Goal: Task Accomplishment & Management: Complete application form

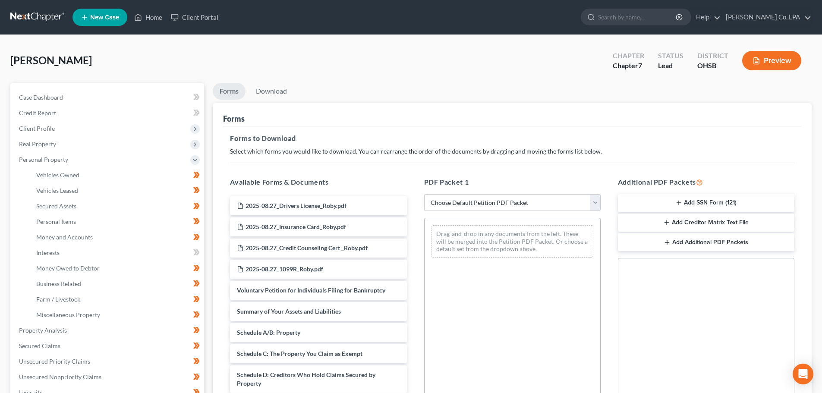
click at [334, 63] on div "Roby, Wade Upgraded Chapter Chapter 7 Status Lead District OHSB Preview" at bounding box center [410, 64] width 801 height 38
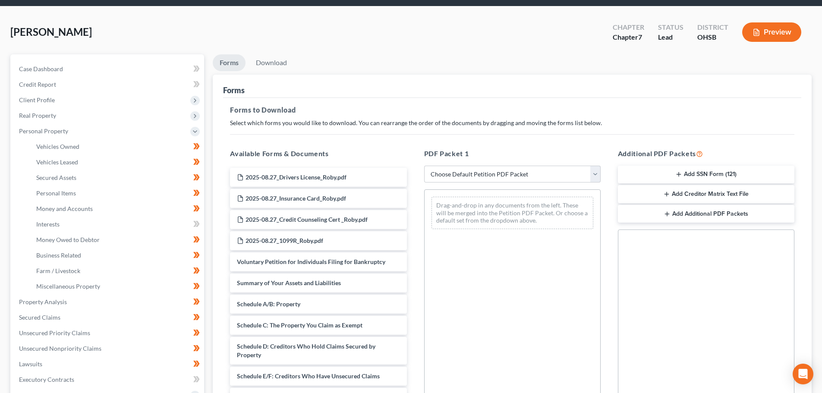
scroll to position [43, 0]
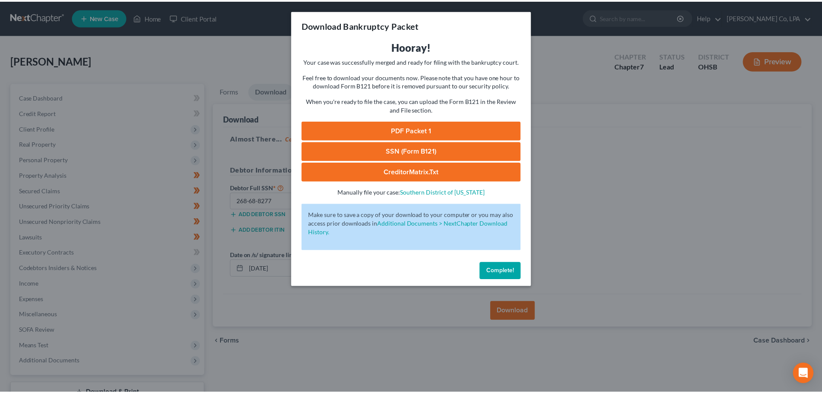
scroll to position [66, 0]
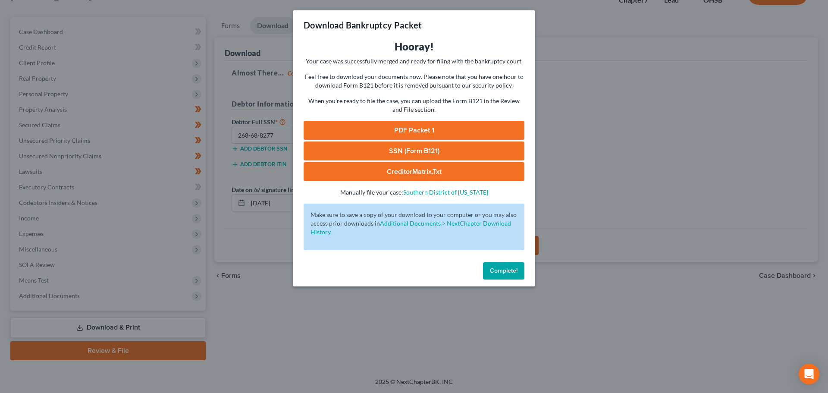
click at [735, 51] on div "Download Bankruptcy Packet Hooray! Your case was successfully merged and ready …" at bounding box center [414, 196] width 828 height 393
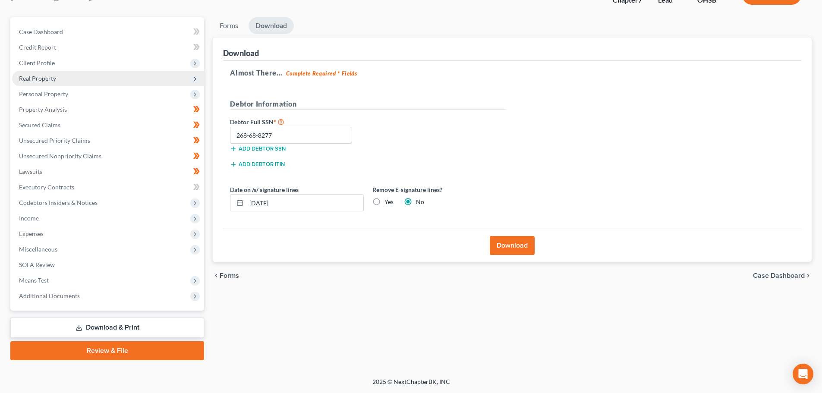
scroll to position [0, 0]
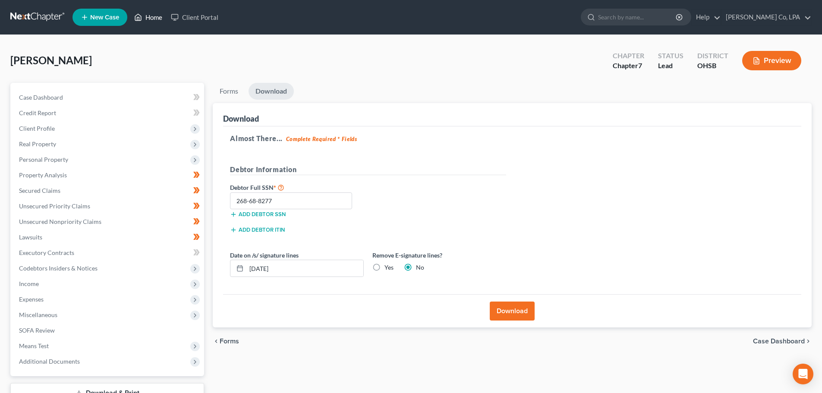
click at [156, 22] on link "Home" at bounding box center [148, 17] width 37 height 16
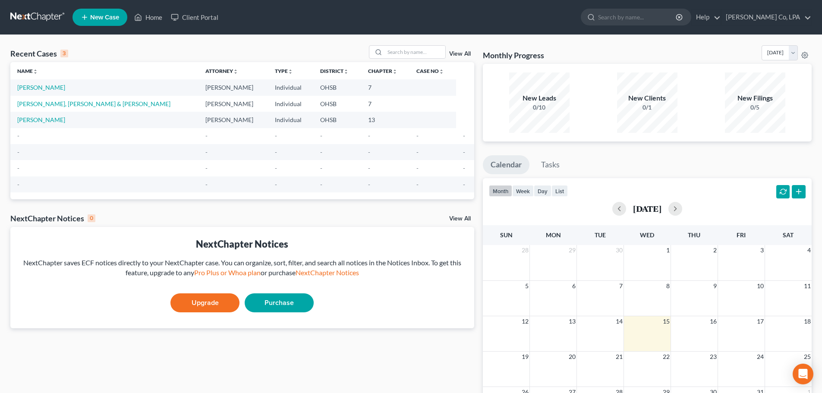
click at [41, 109] on td "[PERSON_NAME], [PERSON_NAME] & [PERSON_NAME]" at bounding box center [104, 104] width 188 height 16
click at [42, 108] on td "[PERSON_NAME], [PERSON_NAME] & [PERSON_NAME]" at bounding box center [104, 104] width 188 height 16
click at [42, 104] on link "[PERSON_NAME], [PERSON_NAME] & [PERSON_NAME]" at bounding box center [93, 103] width 153 height 7
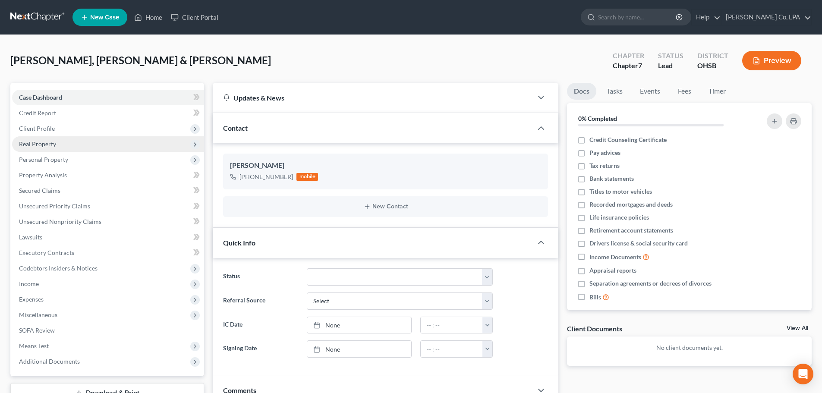
click at [33, 144] on span "Real Property" at bounding box center [37, 143] width 37 height 7
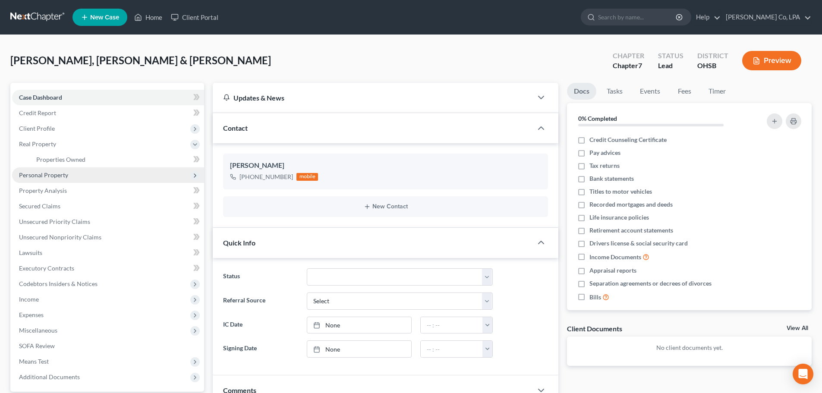
click at [37, 176] on span "Personal Property" at bounding box center [43, 174] width 49 height 7
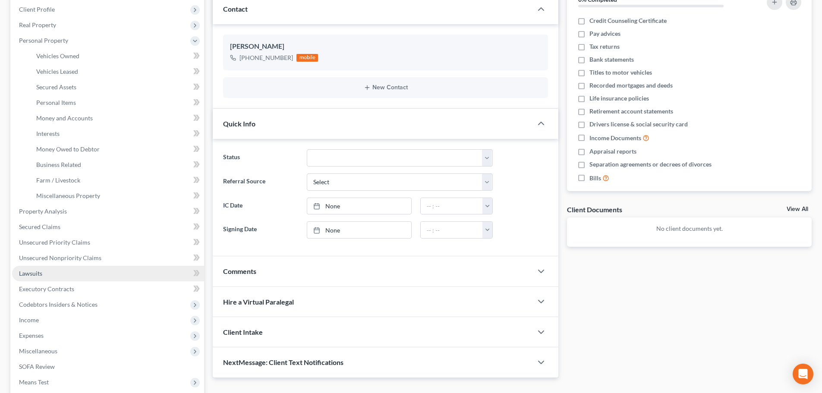
scroll to position [129, 0]
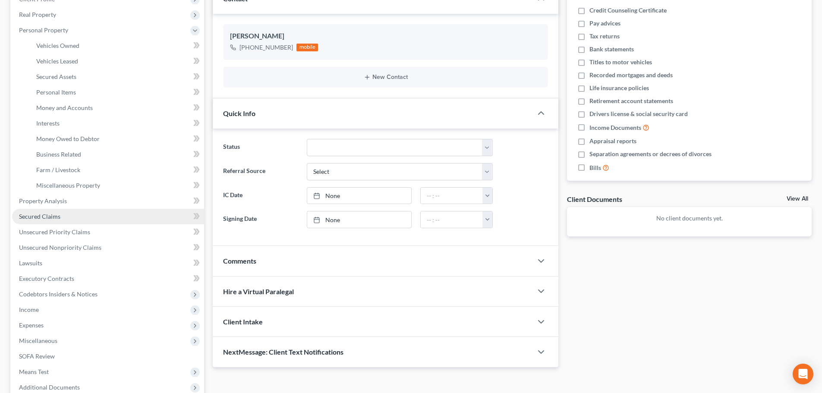
click at [51, 217] on span "Secured Claims" at bounding box center [39, 216] width 41 height 7
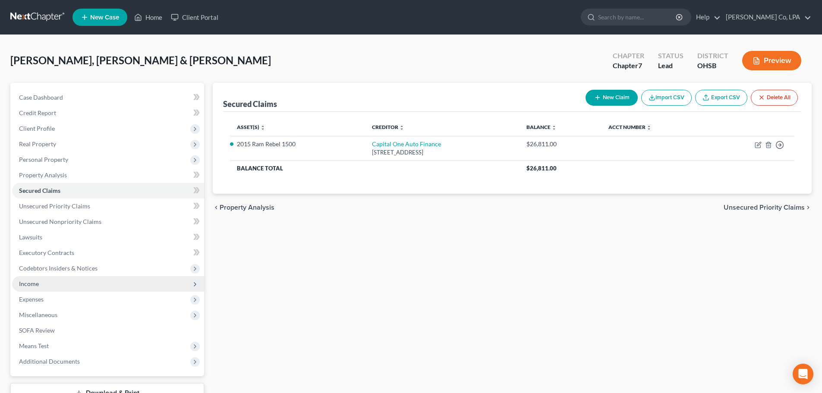
click at [16, 281] on span "Income" at bounding box center [108, 284] width 192 height 16
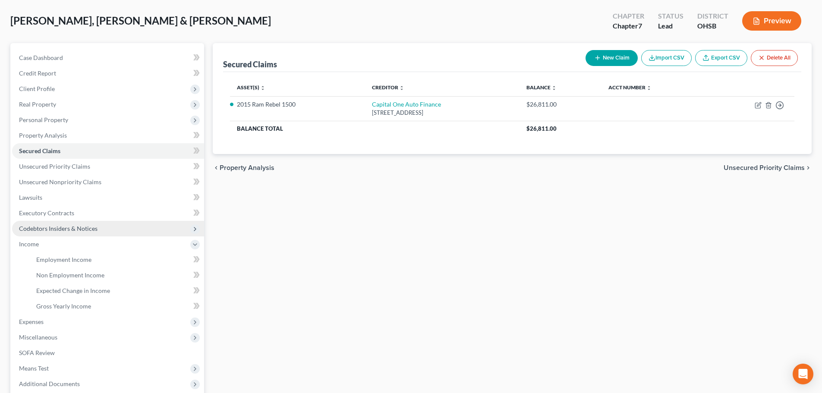
scroll to position [86, 0]
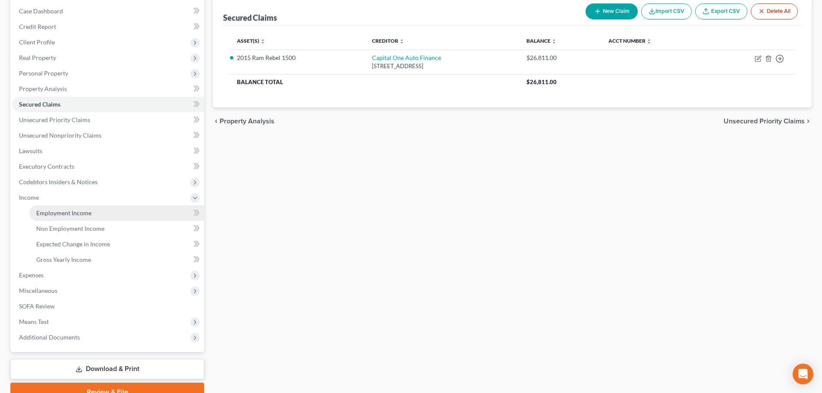
click at [66, 214] on span "Employment Income" at bounding box center [63, 212] width 55 height 7
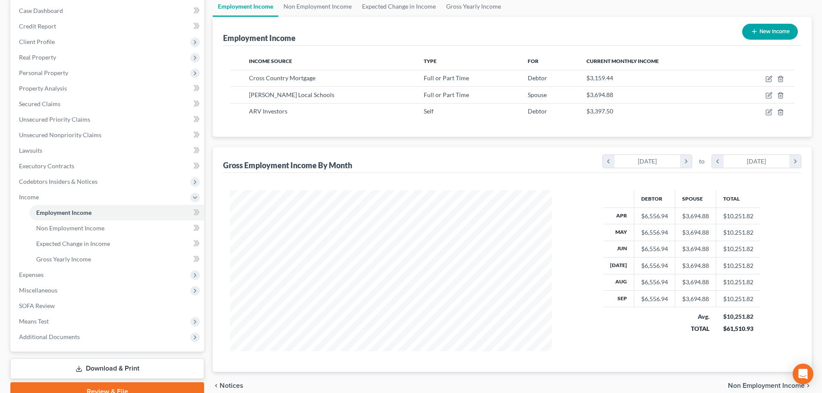
scroll to position [128, 0]
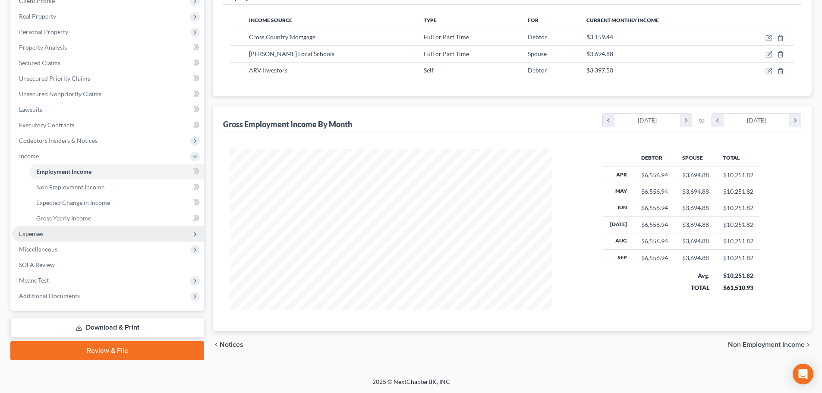
click at [39, 235] on span "Expenses" at bounding box center [31, 233] width 25 height 7
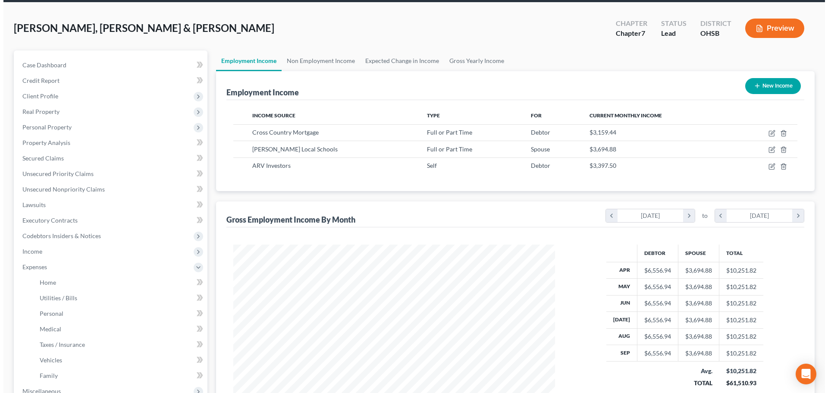
scroll to position [0, 0]
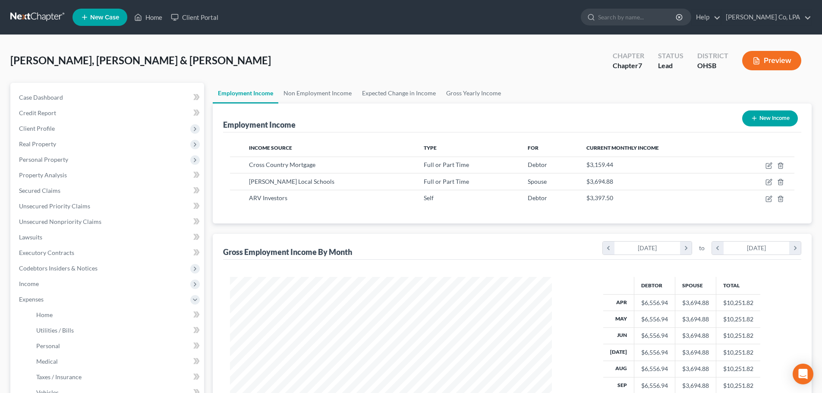
click at [775, 58] on button "Preview" at bounding box center [771, 60] width 59 height 19
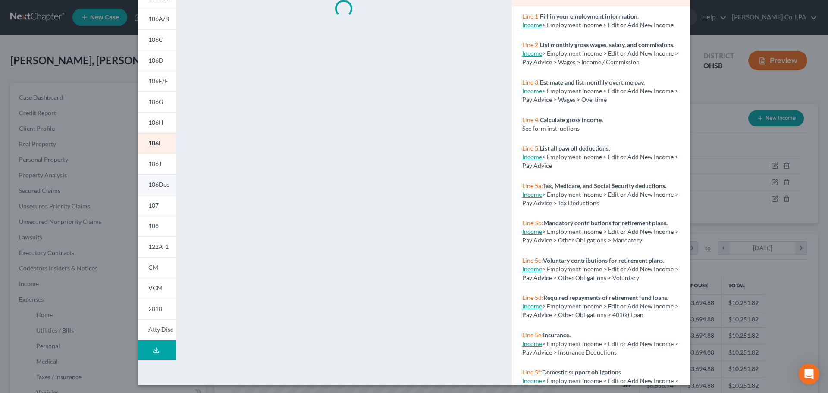
scroll to position [85, 0]
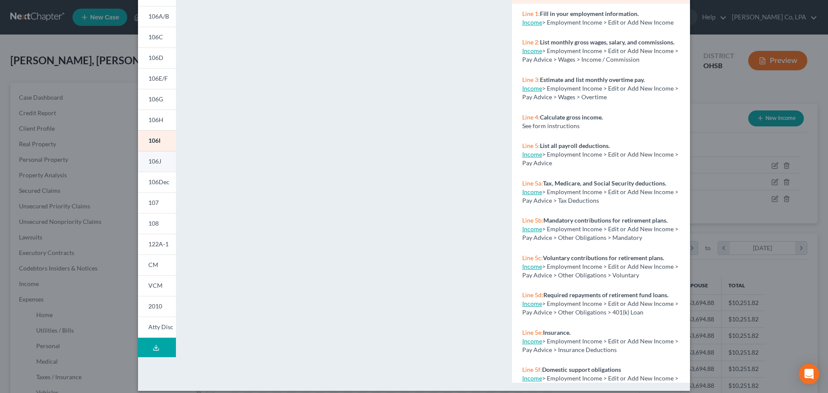
click at [152, 167] on link "106J" at bounding box center [157, 161] width 38 height 21
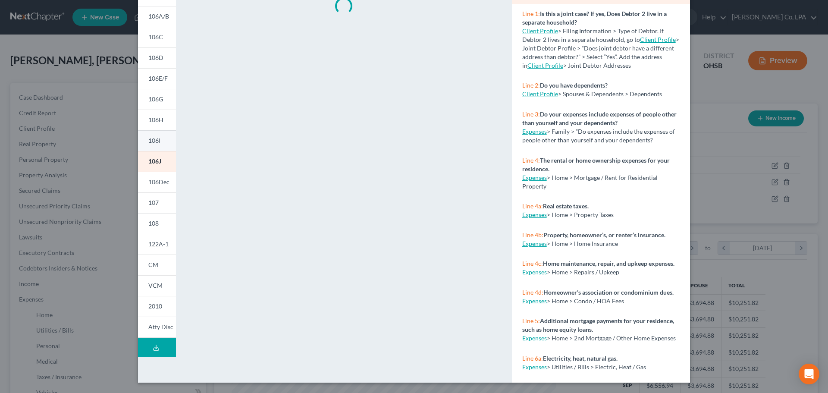
click at [151, 147] on link "106I" at bounding box center [157, 140] width 38 height 21
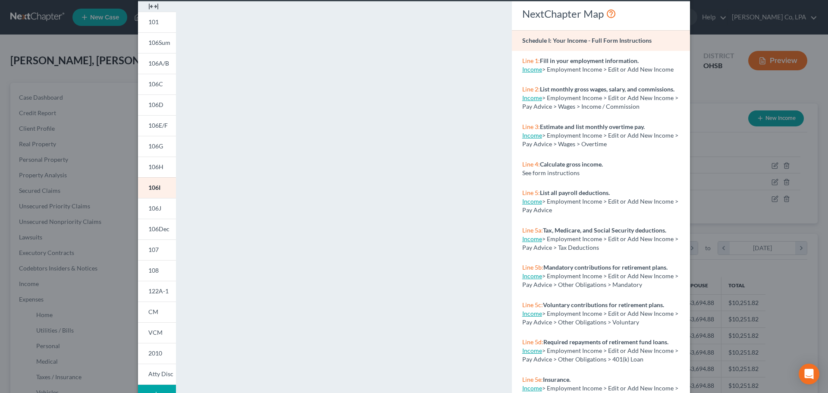
scroll to position [86, 0]
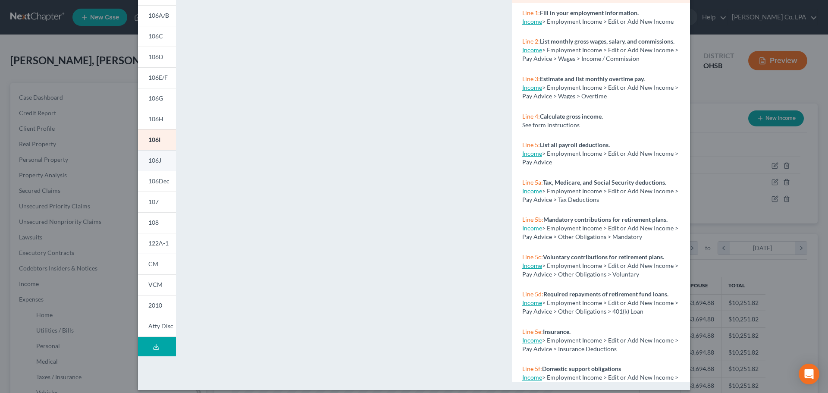
click at [159, 162] on link "106J" at bounding box center [157, 160] width 38 height 21
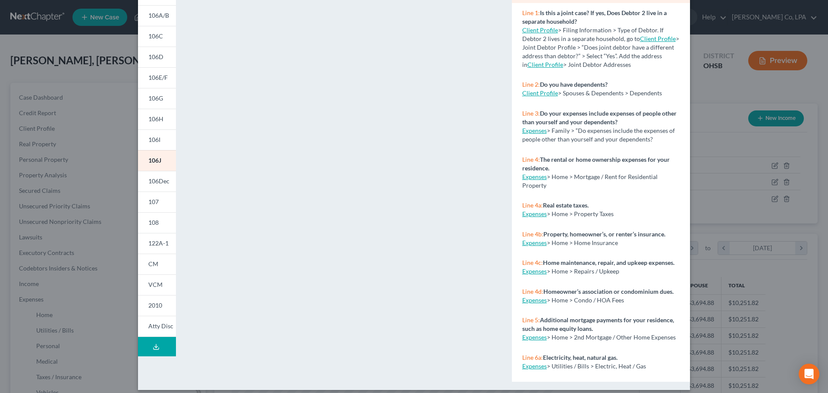
click at [108, 213] on div "Petition Preview Schedule J: Your Expenses × 101 106Sum 106A/B 106C 106D 106E/F…" at bounding box center [414, 196] width 828 height 393
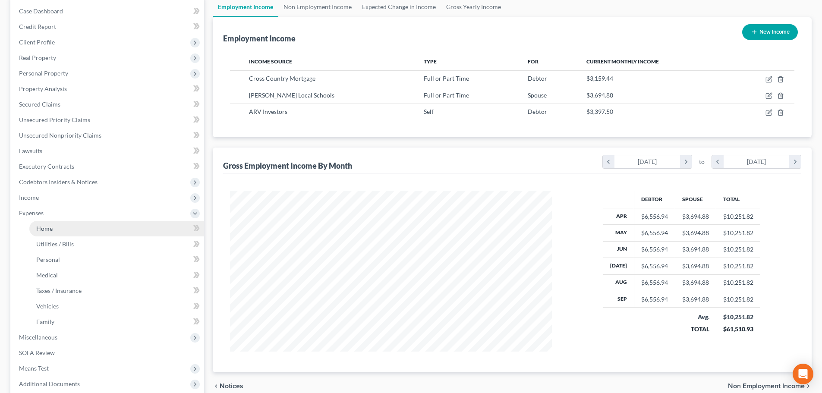
click at [45, 224] on link "Home" at bounding box center [116, 229] width 175 height 16
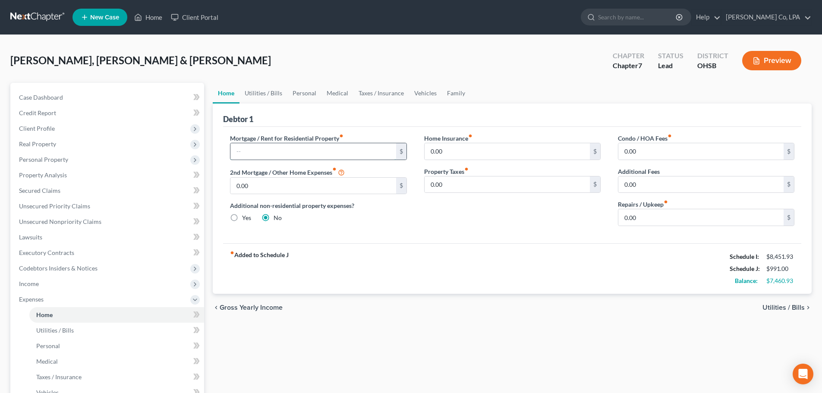
click at [284, 150] on input "text" at bounding box center [312, 151] width 165 height 16
type input "650"
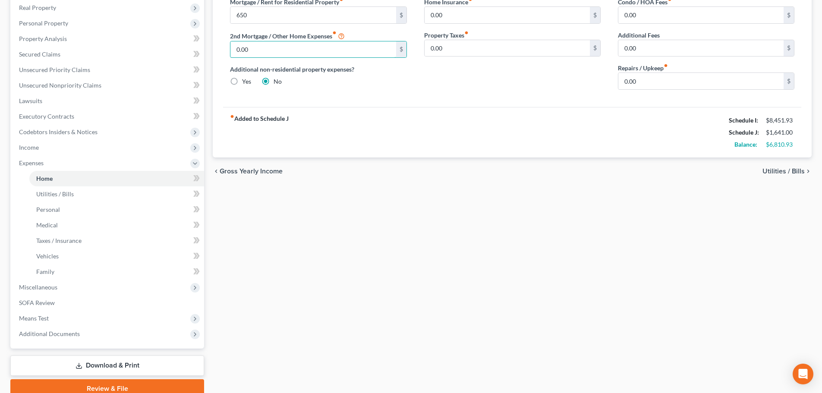
scroll to position [86, 0]
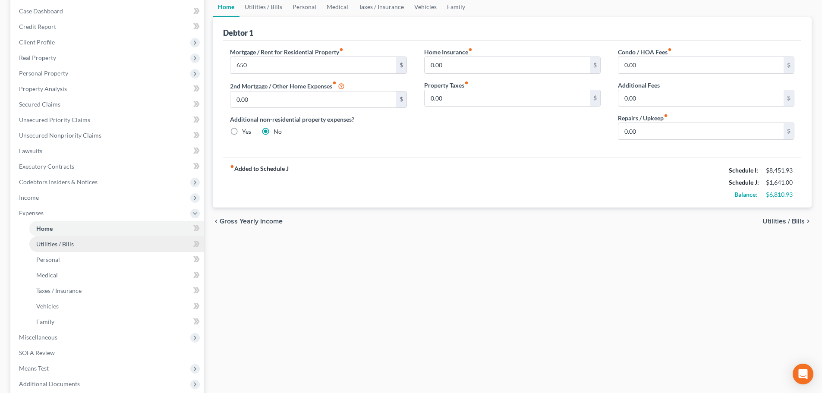
click at [47, 242] on span "Utilities / Bills" at bounding box center [55, 243] width 38 height 7
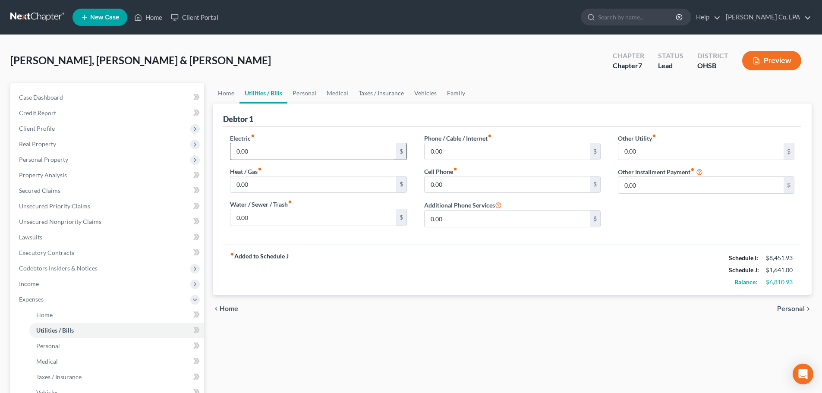
click at [299, 151] on input "0.00" at bounding box center [312, 151] width 165 height 16
type input "350"
type input "120"
type input "305"
type input "0"
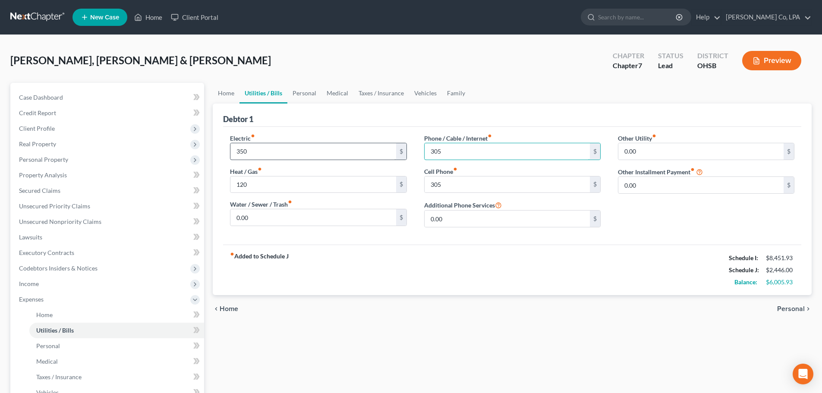
type input "305"
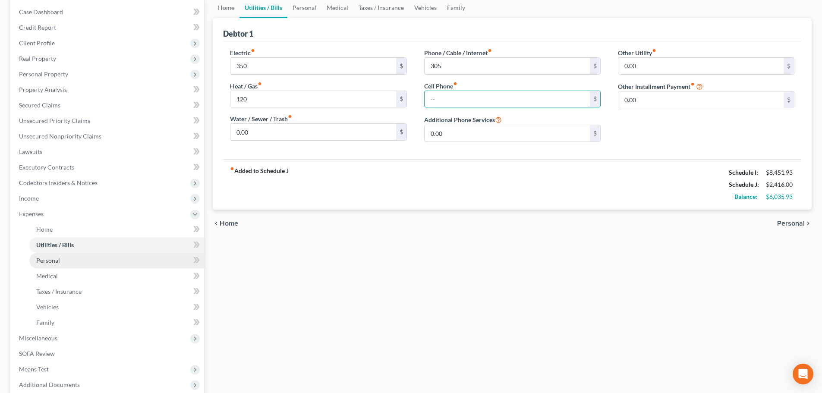
scroll to position [86, 0]
click at [39, 256] on span "Personal" at bounding box center [48, 259] width 24 height 7
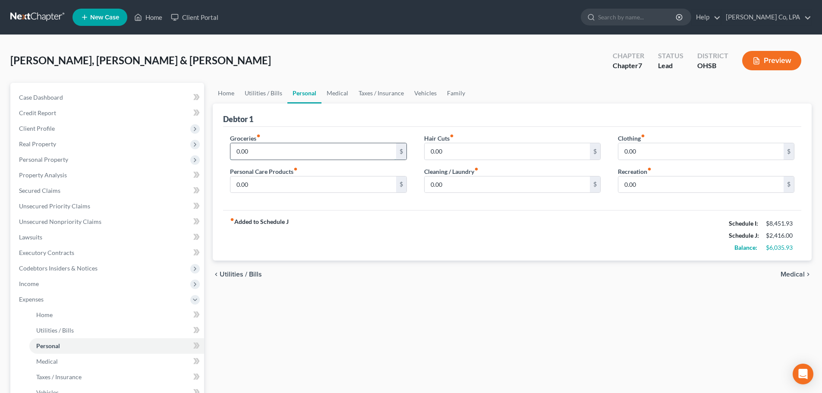
click at [284, 159] on input "0.00" at bounding box center [312, 151] width 165 height 16
click at [275, 152] on input "0.00" at bounding box center [312, 151] width 165 height 16
drag, startPoint x: 271, startPoint y: 153, endPoint x: 216, endPoint y: 148, distance: 55.0
click at [207, 148] on div "Petition Navigation Case Dashboard Payments Invoices Payments Payments Credit R…" at bounding box center [411, 309] width 810 height 452
type input "1,500"
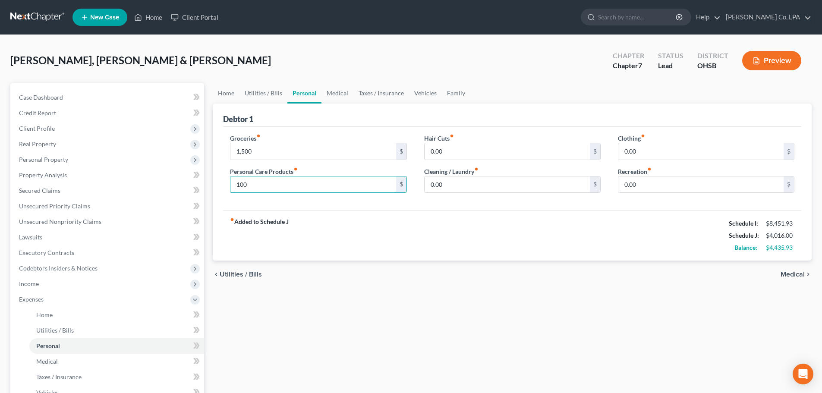
type input "100"
type input "1"
type input "100"
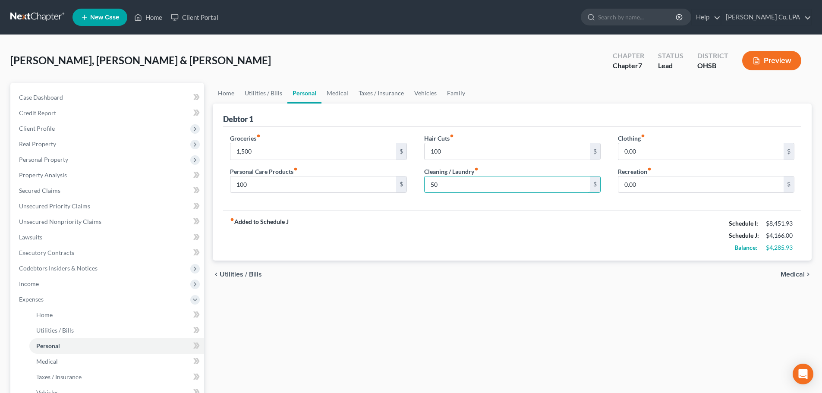
type input "5"
type input "50"
type input "2"
type input "300"
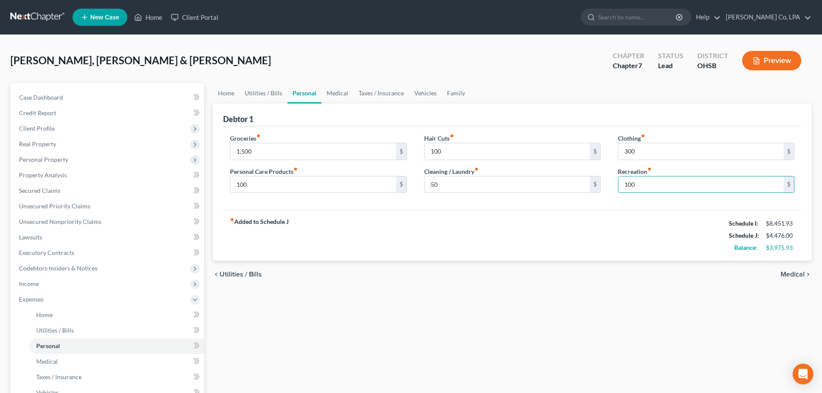
type input "100"
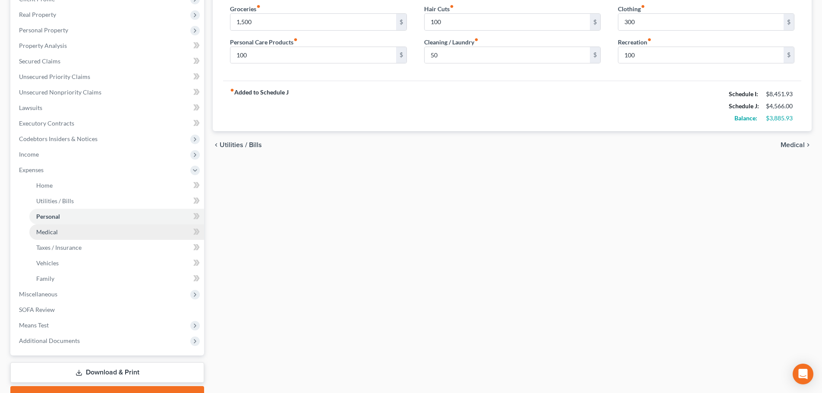
click at [53, 238] on link "Medical" at bounding box center [116, 232] width 175 height 16
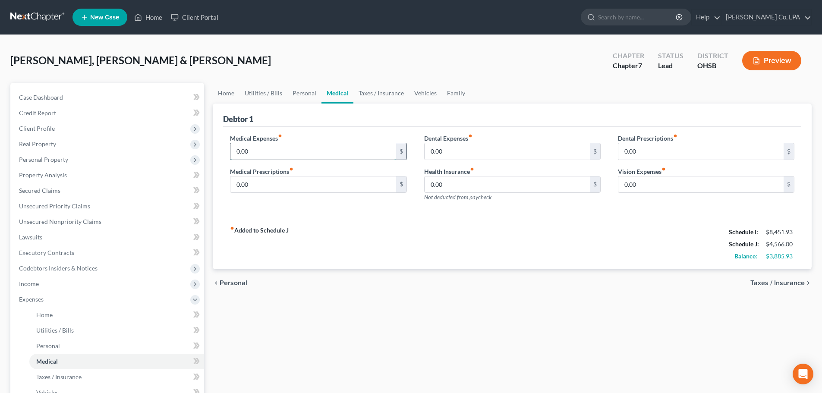
click at [273, 148] on input "0.00" at bounding box center [312, 151] width 165 height 16
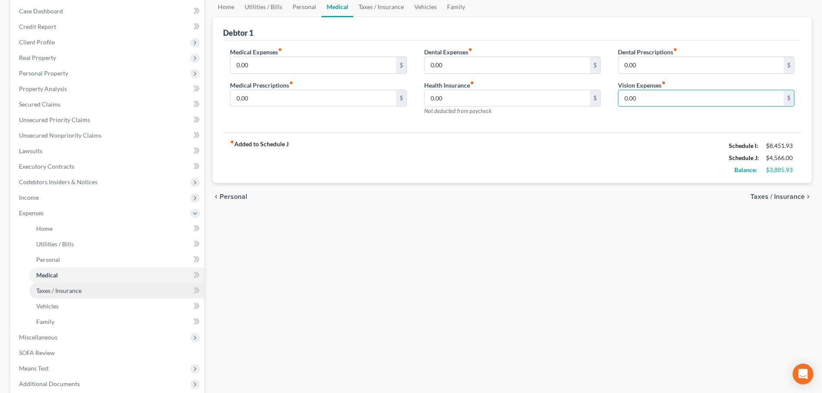
click at [66, 290] on span "Taxes / Insurance" at bounding box center [58, 290] width 45 height 7
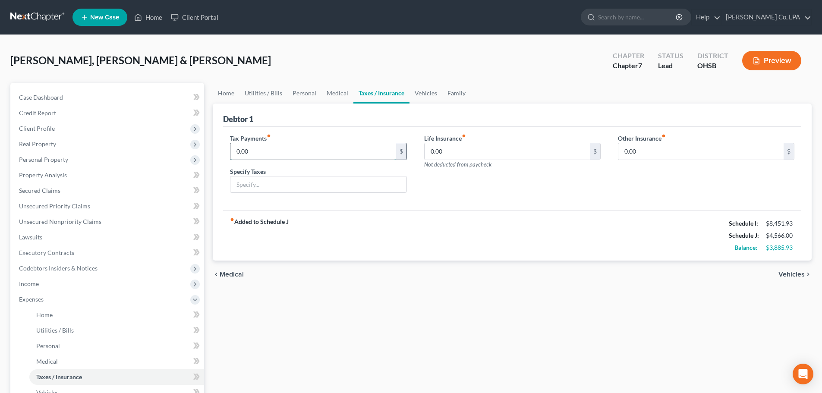
click at [280, 155] on input "0.00" at bounding box center [312, 151] width 165 height 16
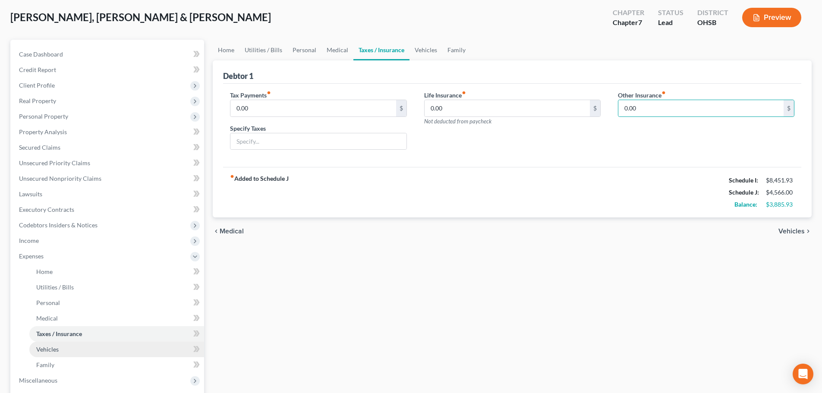
click at [57, 346] on span "Vehicles" at bounding box center [47, 349] width 22 height 7
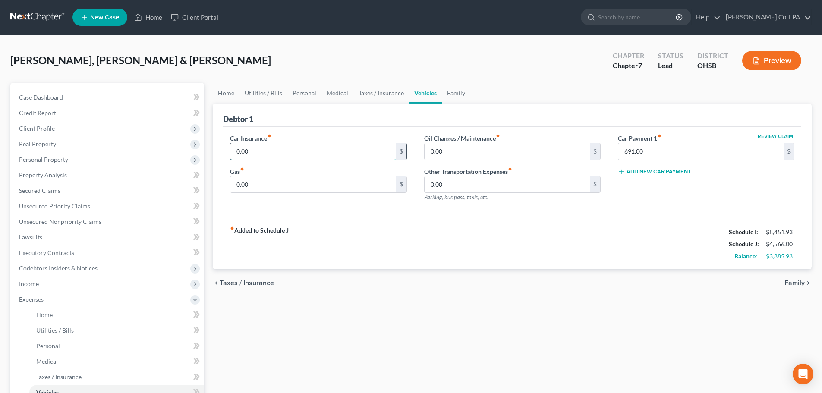
click at [300, 149] on input "0.00" at bounding box center [312, 151] width 165 height 16
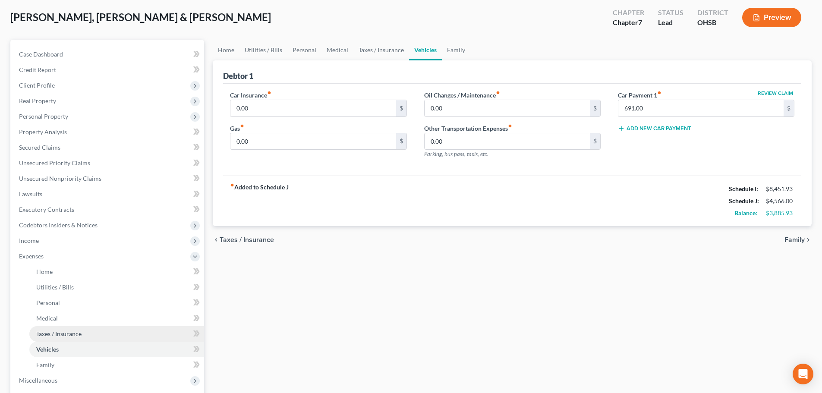
click at [51, 332] on span "Taxes / Insurance" at bounding box center [58, 333] width 45 height 7
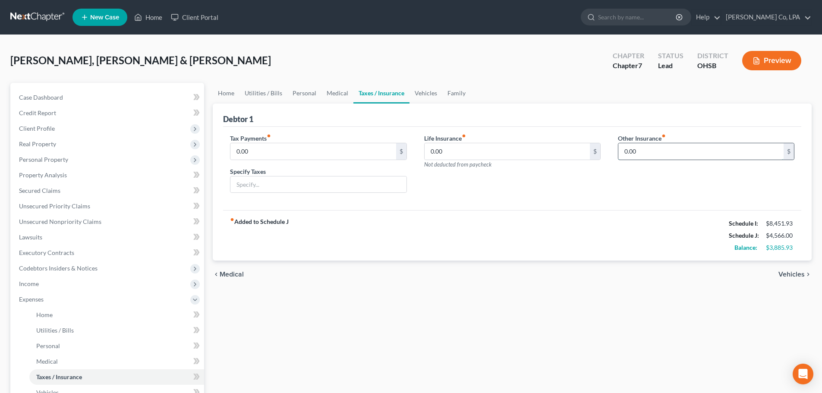
click at [643, 147] on input "0.00" at bounding box center [700, 151] width 165 height 16
type input "25"
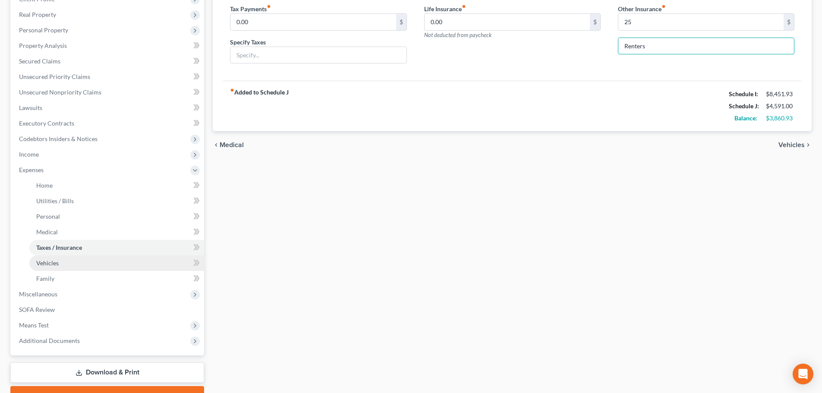
type input "Renters"
click at [47, 264] on span "Vehicles" at bounding box center [47, 262] width 22 height 7
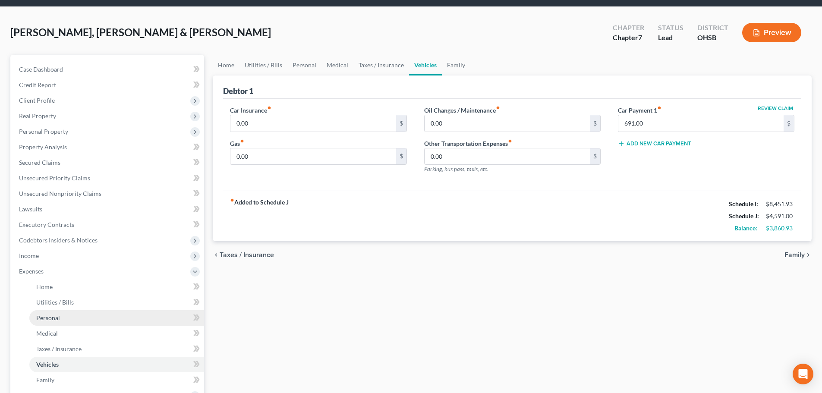
scroll to position [43, 0]
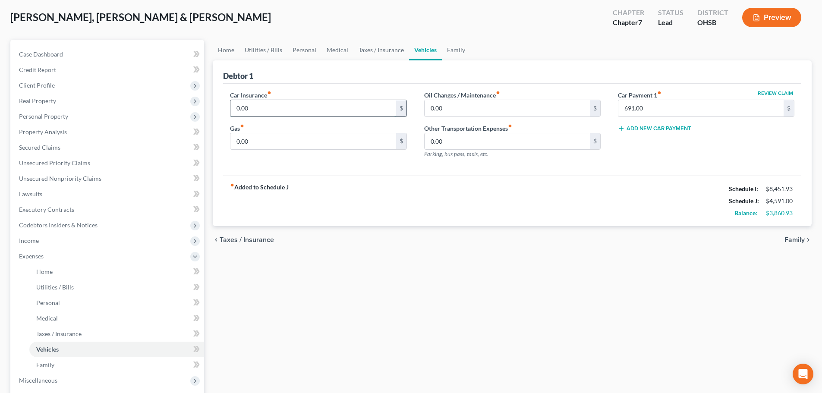
click at [281, 106] on input "0.00" at bounding box center [312, 108] width 165 height 16
type input "225"
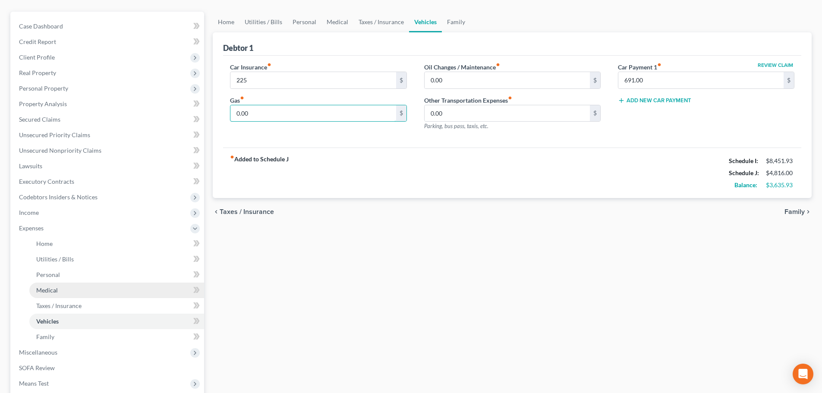
scroll to position [86, 0]
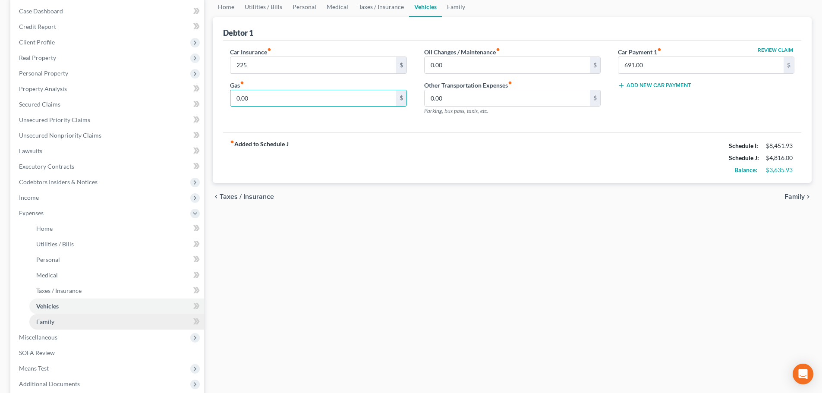
click at [43, 320] on span "Family" at bounding box center [45, 321] width 18 height 7
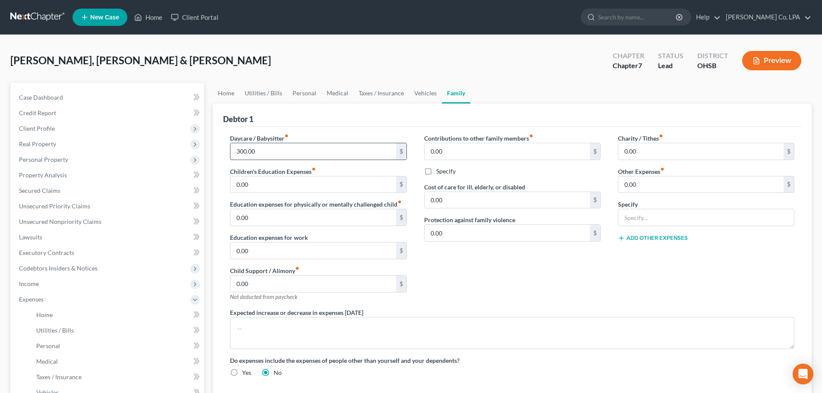
drag, startPoint x: 239, startPoint y: 144, endPoint x: 268, endPoint y: 148, distance: 30.1
click at [239, 144] on input "300.00" at bounding box center [312, 151] width 165 height 16
click at [259, 155] on input "300.00" at bounding box center [312, 151] width 165 height 16
drag, startPoint x: 266, startPoint y: 153, endPoint x: 222, endPoint y: 153, distance: 44.4
click at [222, 153] on div "Daycare / Babysitter fiber_manual_record 300.00 $ Children's Education Expenses…" at bounding box center [318, 221] width 194 height 174
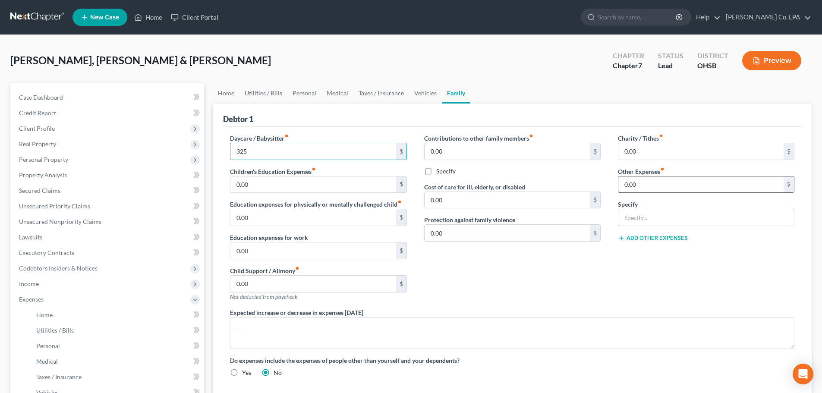
click at [716, 184] on input "0.00" at bounding box center [700, 184] width 165 height 16
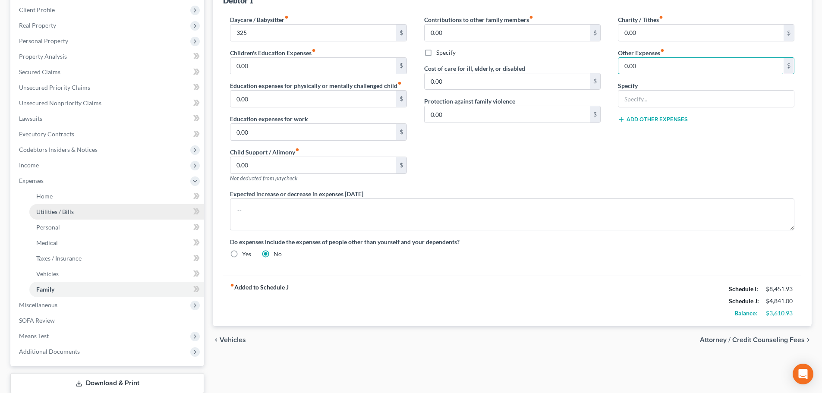
scroll to position [173, 0]
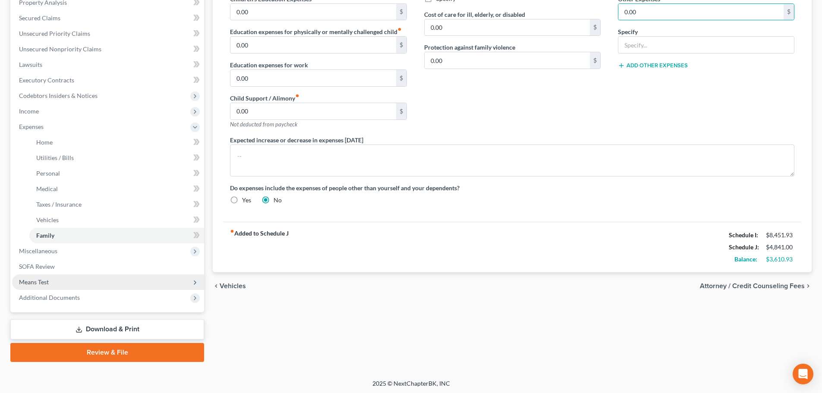
click at [39, 274] on span "Means Test" at bounding box center [108, 282] width 192 height 16
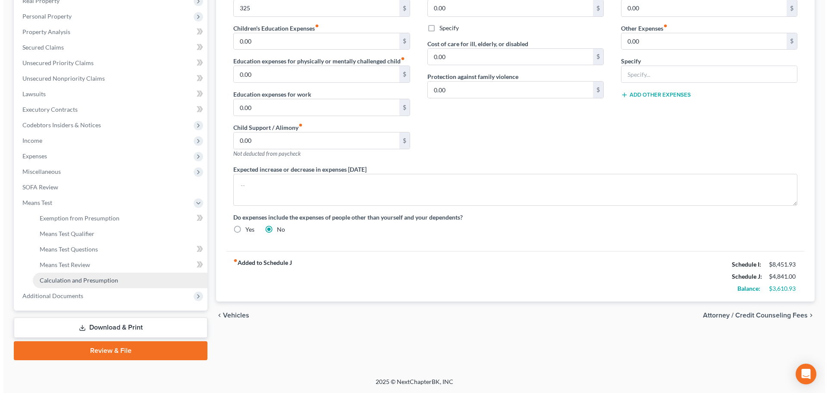
scroll to position [143, 0]
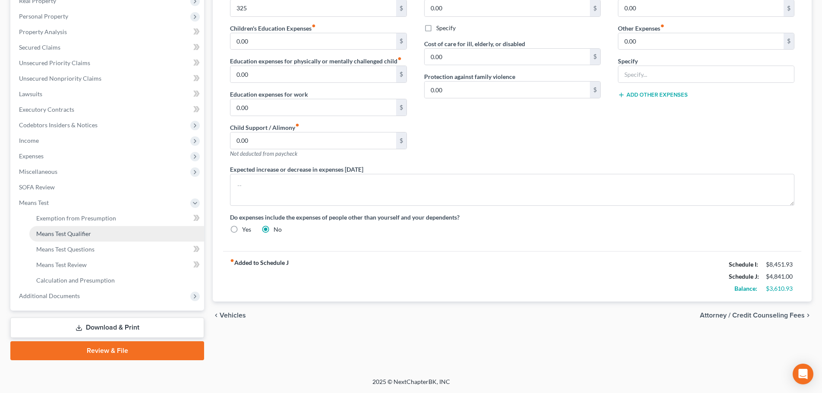
click at [78, 233] on span "Means Test Qualifier" at bounding box center [63, 233] width 55 height 7
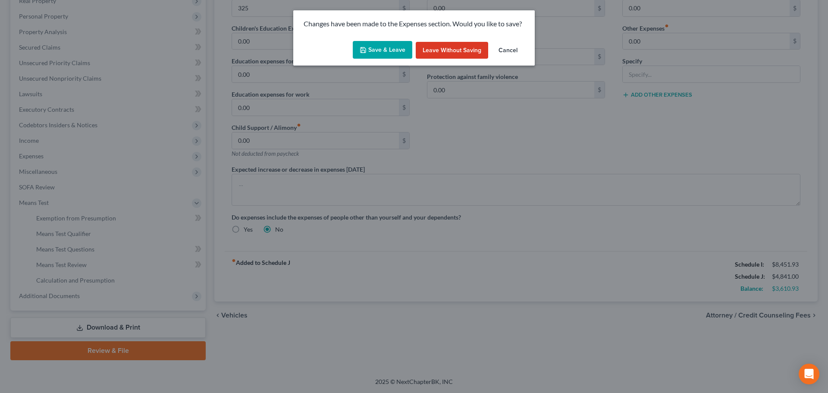
click at [394, 50] on button "Save & Leave" at bounding box center [383, 50] width 60 height 18
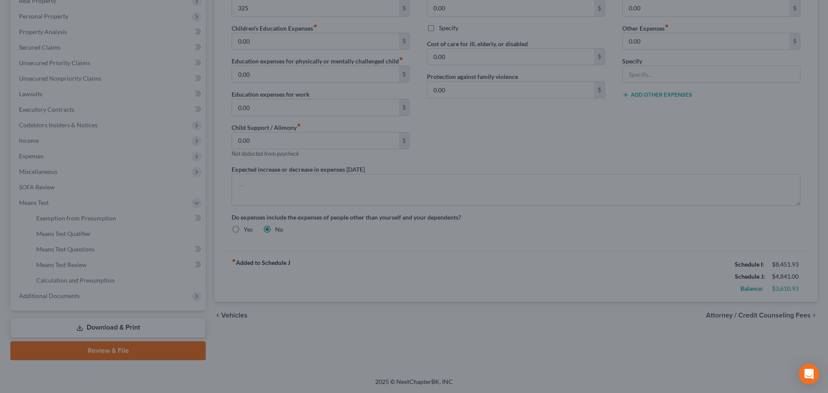
type input "325.00"
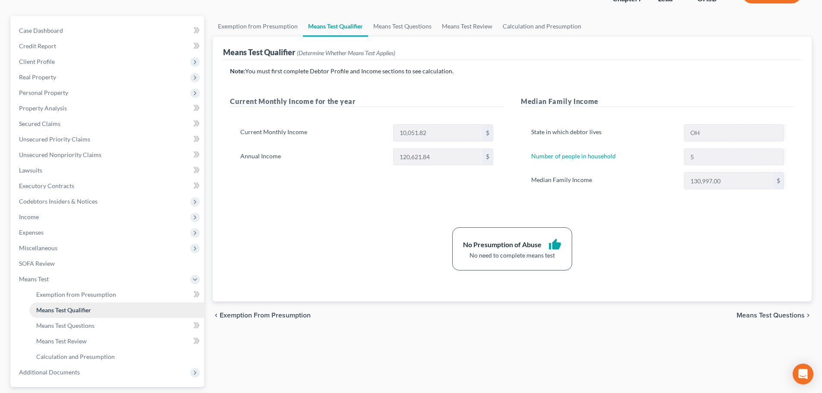
scroll to position [86, 0]
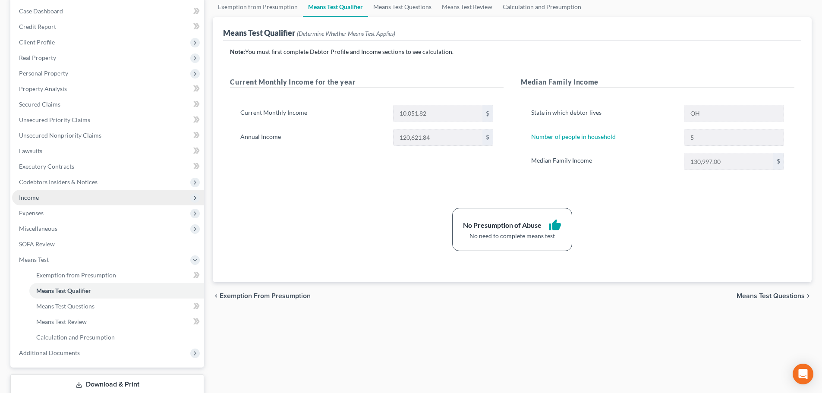
click at [22, 198] on span "Income" at bounding box center [29, 197] width 20 height 7
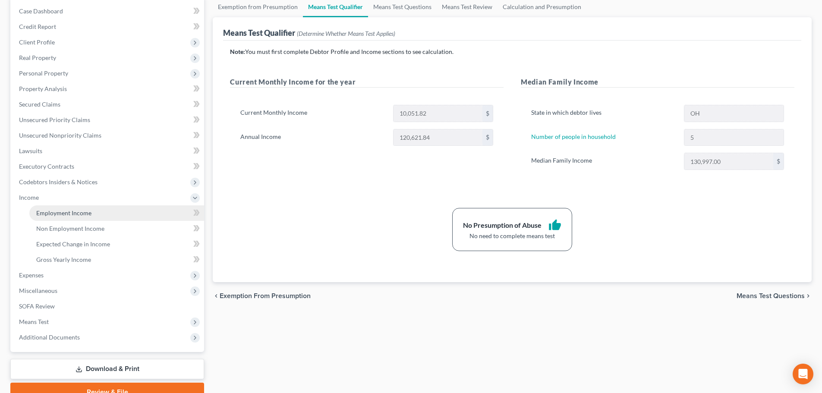
click at [60, 213] on span "Employment Income" at bounding box center [63, 212] width 55 height 7
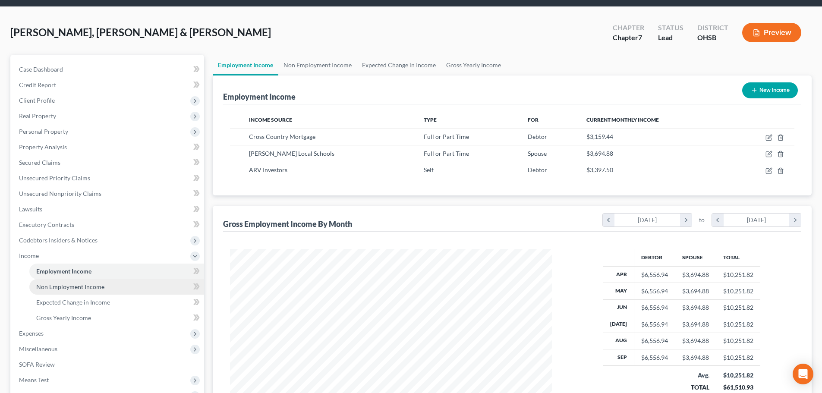
scroll to position [43, 0]
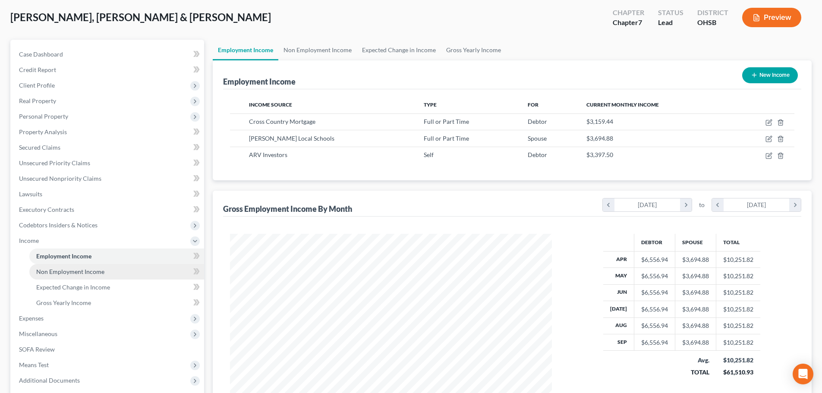
click at [60, 269] on span "Non Employment Income" at bounding box center [70, 271] width 68 height 7
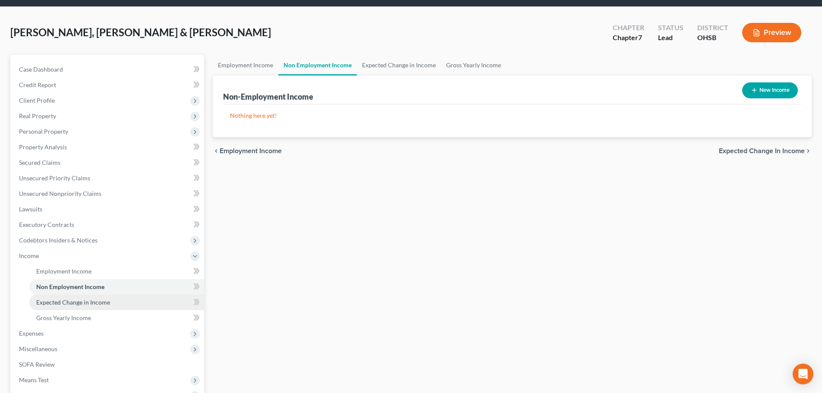
scroll to position [43, 0]
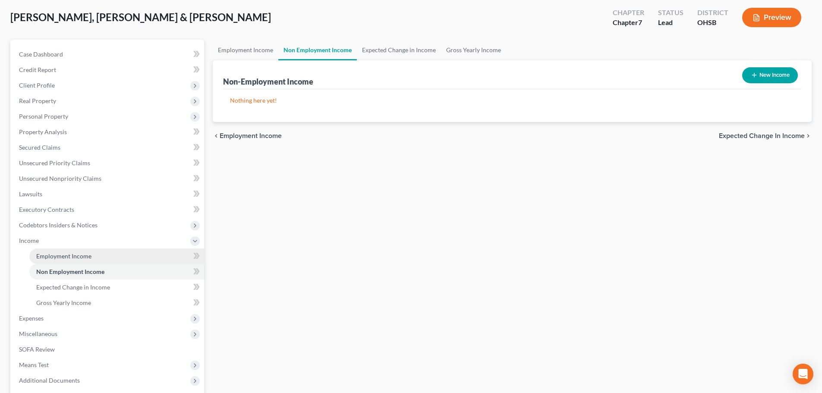
click at [53, 259] on span "Employment Income" at bounding box center [63, 255] width 55 height 7
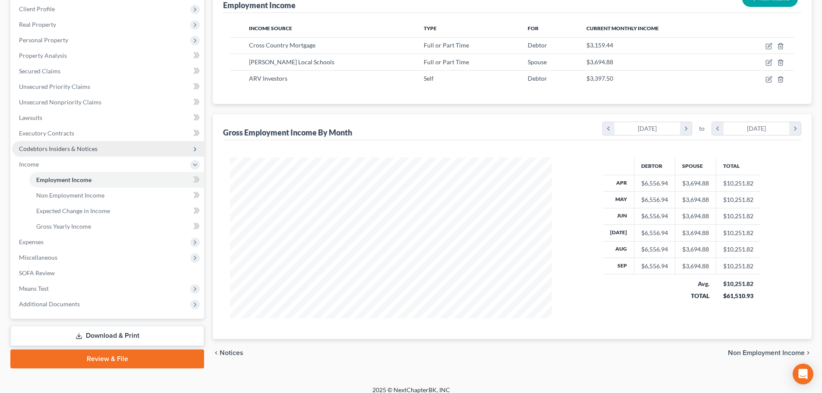
scroll to position [128, 0]
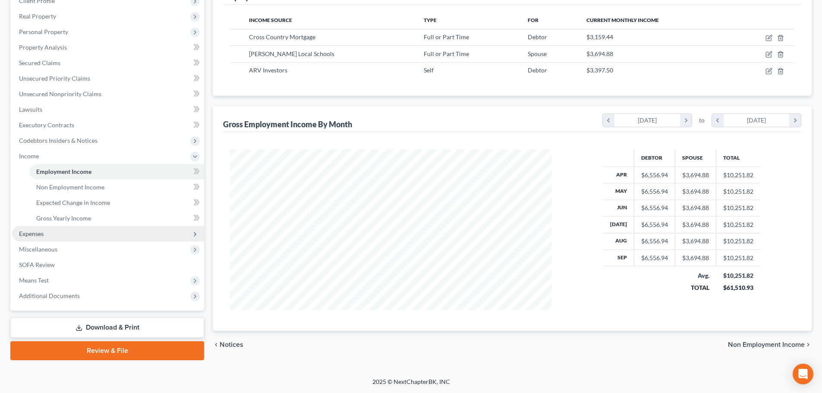
click at [35, 233] on span "Expenses" at bounding box center [31, 233] width 25 height 7
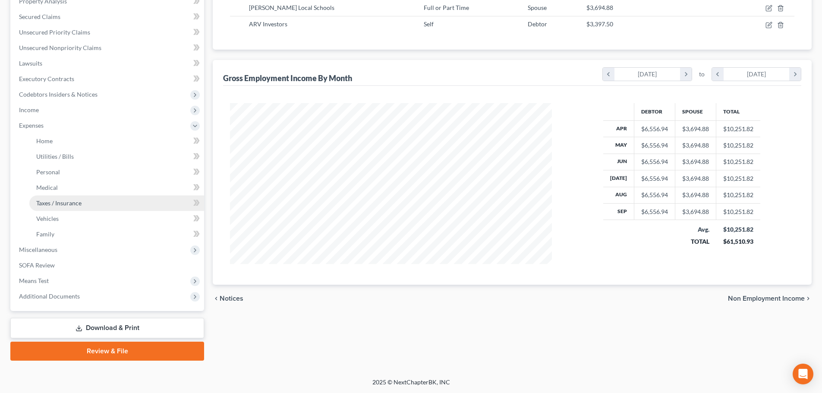
scroll to position [174, 0]
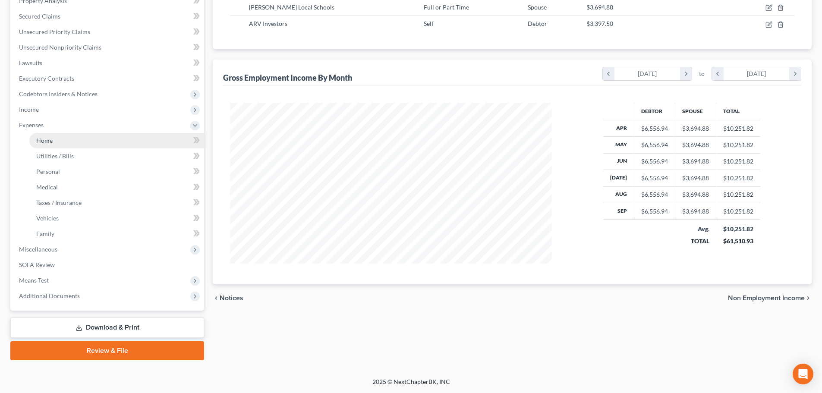
click at [48, 142] on span "Home" at bounding box center [44, 140] width 16 height 7
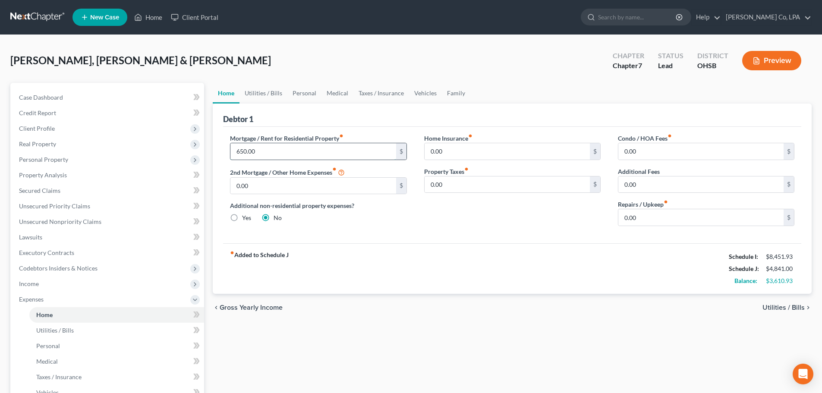
click at [289, 150] on input "650.00" at bounding box center [312, 151] width 165 height 16
type input "2,500"
click at [681, 150] on input "0.00" at bounding box center [700, 151] width 165 height 16
click at [273, 154] on input "2,500" at bounding box center [312, 151] width 165 height 16
drag, startPoint x: 245, startPoint y: 144, endPoint x: 199, endPoint y: 142, distance: 45.8
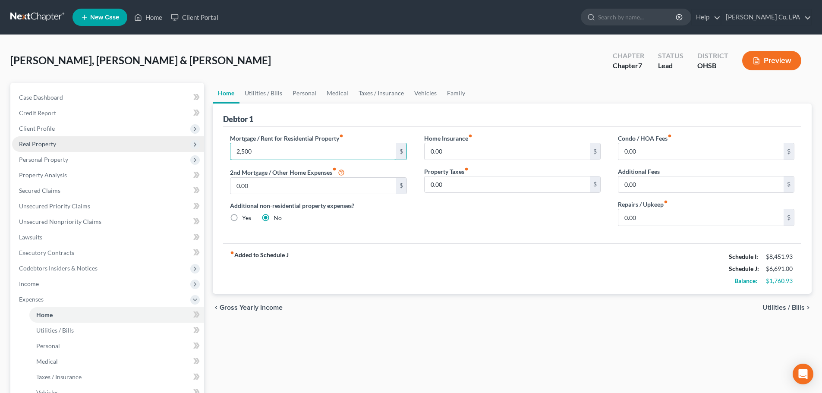
click at [199, 142] on div "Petition Navigation Case Dashboard Payments Invoices Payments Payments Credit R…" at bounding box center [411, 309] width 810 height 452
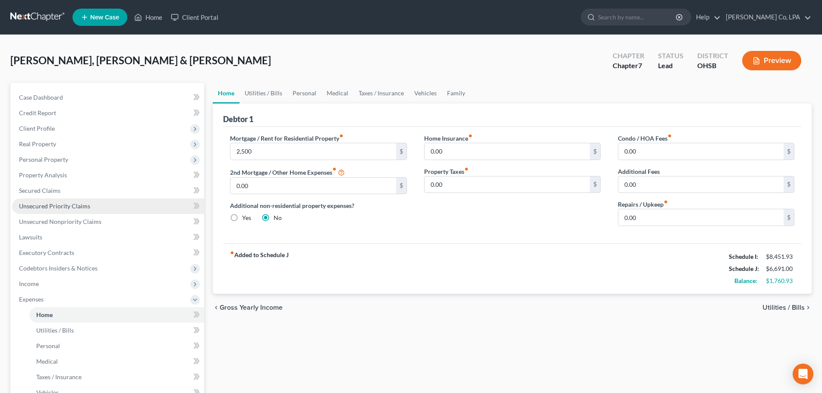
click at [65, 206] on span "Unsecured Priority Claims" at bounding box center [54, 205] width 71 height 7
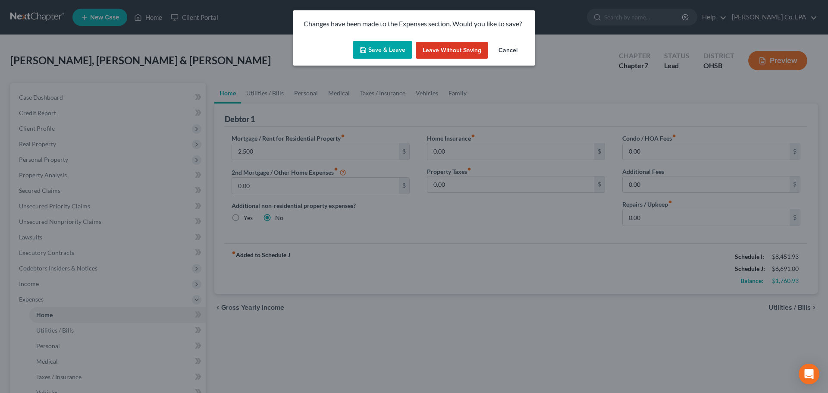
click at [520, 44] on button "Cancel" at bounding box center [508, 50] width 33 height 17
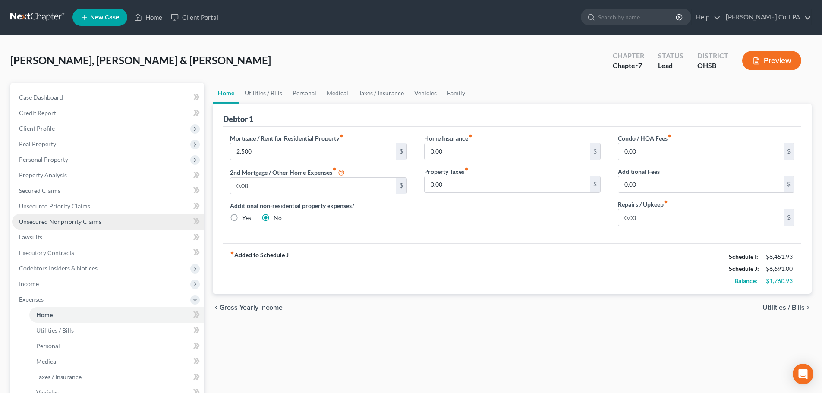
click at [43, 224] on span "Unsecured Nonpriority Claims" at bounding box center [60, 221] width 82 height 7
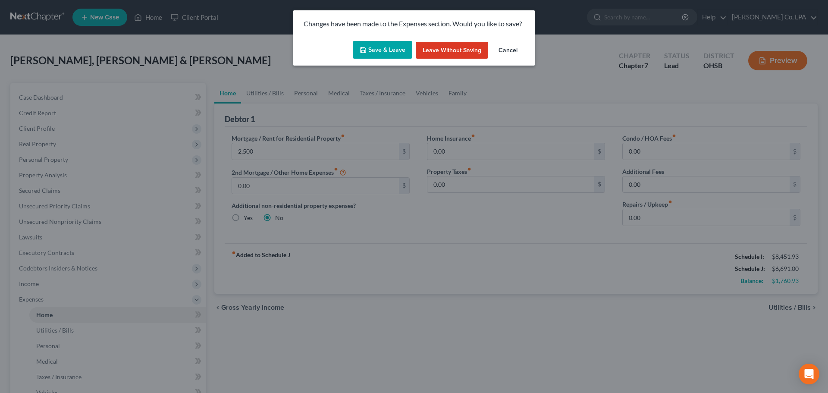
click at [454, 51] on button "Leave without Saving" at bounding box center [452, 50] width 72 height 17
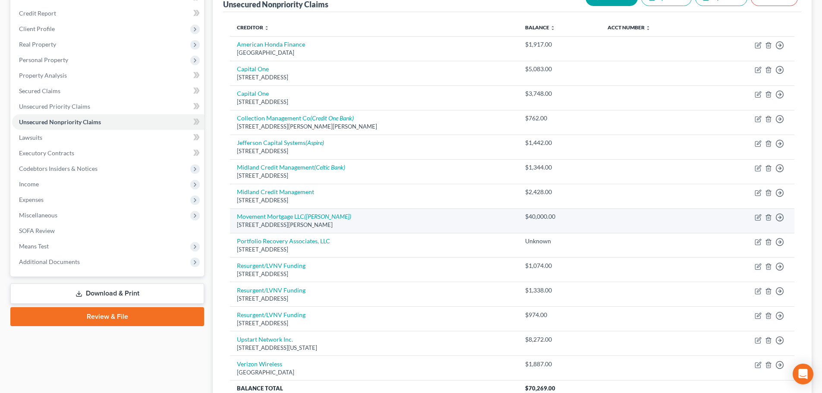
scroll to position [43, 0]
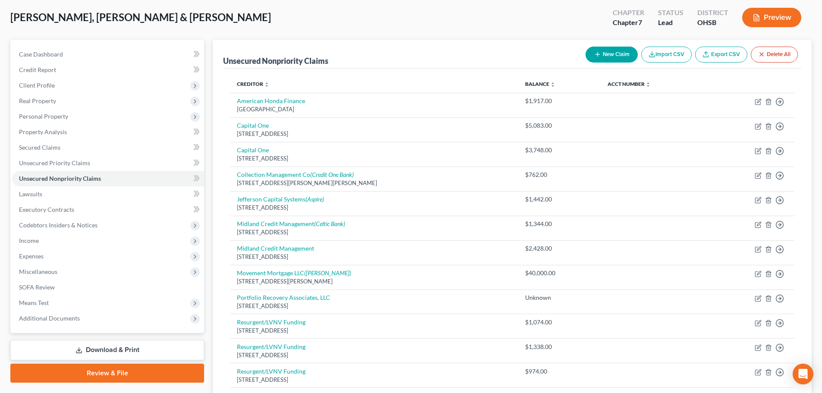
drag, startPoint x: 583, startPoint y: 19, endPoint x: 567, endPoint y: 24, distance: 17.2
click at [581, 20] on div "[PERSON_NAME], Coven & [PERSON_NAME] Upgraded Chapter Chapter 7 Status Lead Dis…" at bounding box center [410, 21] width 801 height 38
